Goal: Find contact information: Find contact information

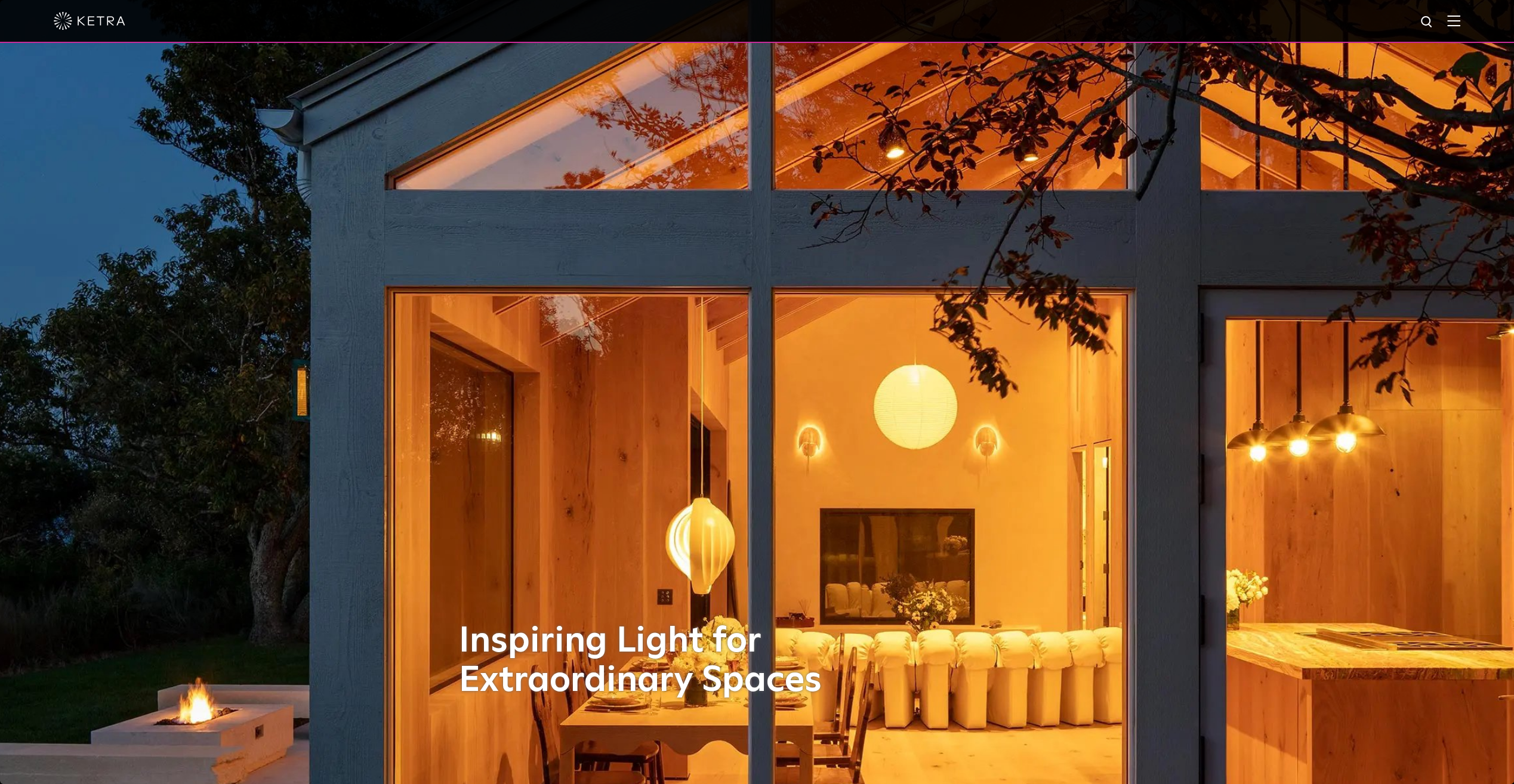
click at [1454, 25] on div at bounding box center [757, 21] width 1407 height 42
click at [1460, 23] on img at bounding box center [1453, 20] width 13 height 11
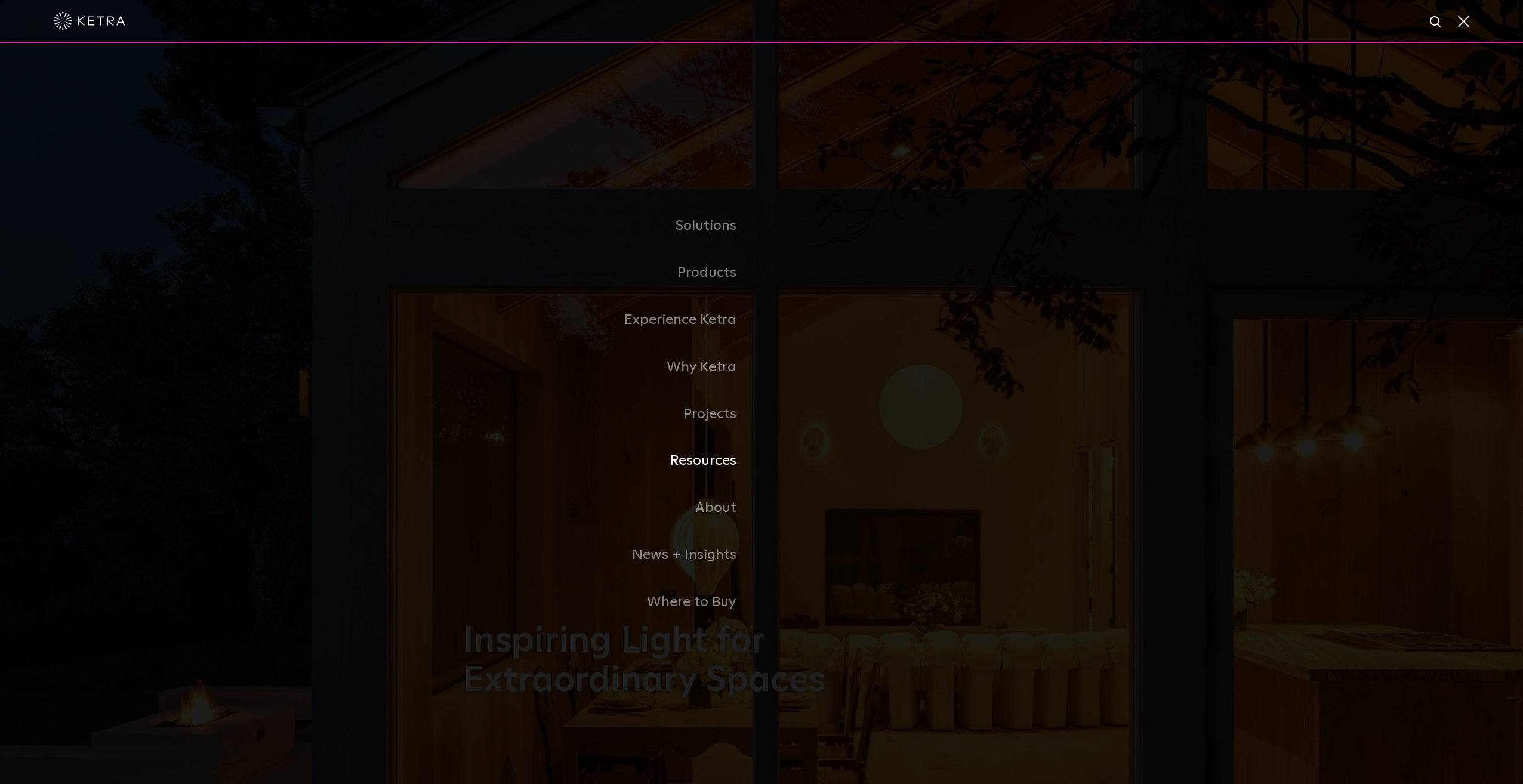
click at [710, 462] on link "Resources" at bounding box center [612, 461] width 298 height 47
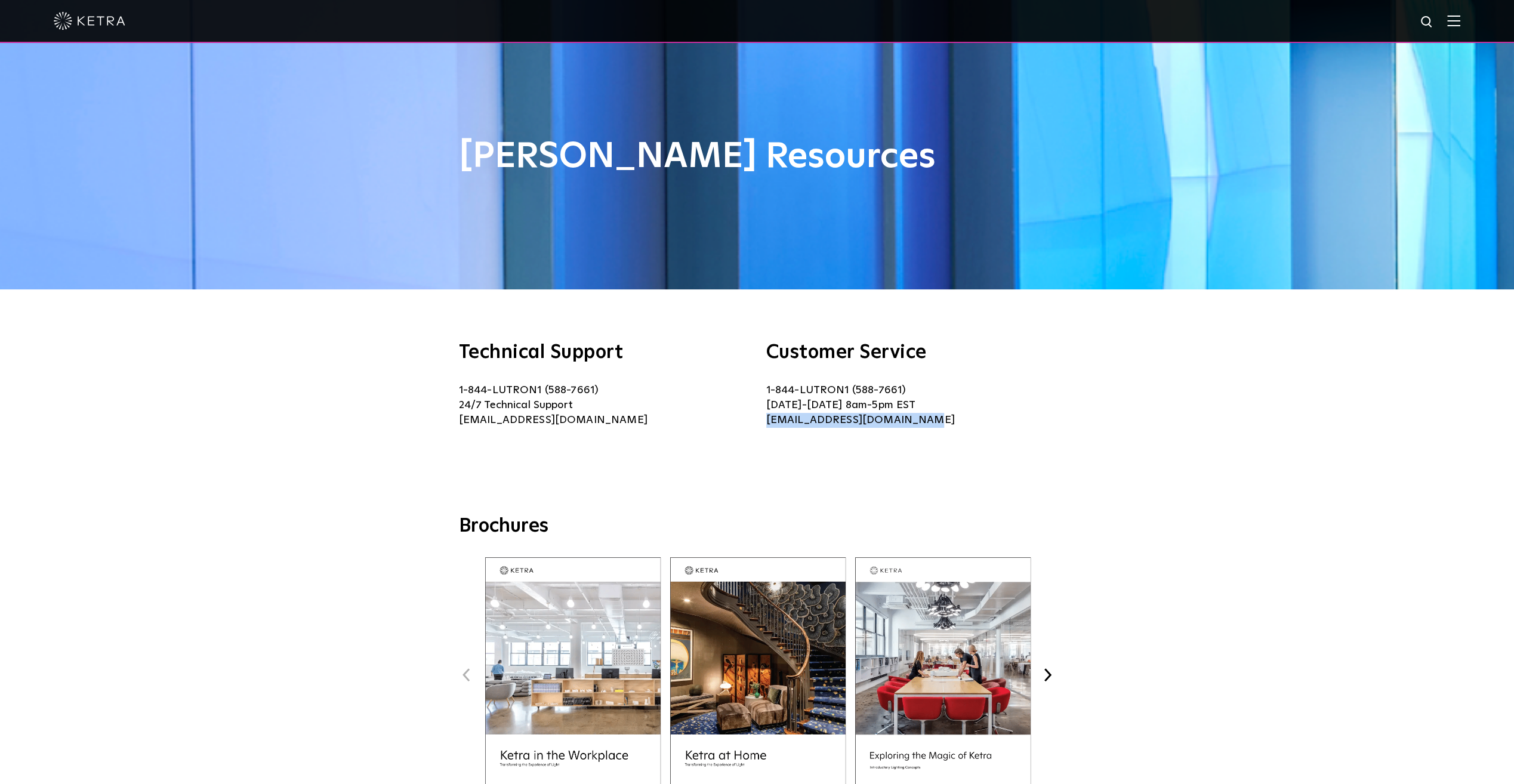
drag, startPoint x: 905, startPoint y: 421, endPoint x: 762, endPoint y: 417, distance: 143.1
click at [762, 417] on div "Technical Support 1-844-LUTRON1 (588-7661) 24/7 Technical Support lightingsuppo…" at bounding box center [757, 402] width 597 height 118
copy p "[EMAIL_ADDRESS][DOMAIN_NAME]"
